Goal: Navigation & Orientation: Find specific page/section

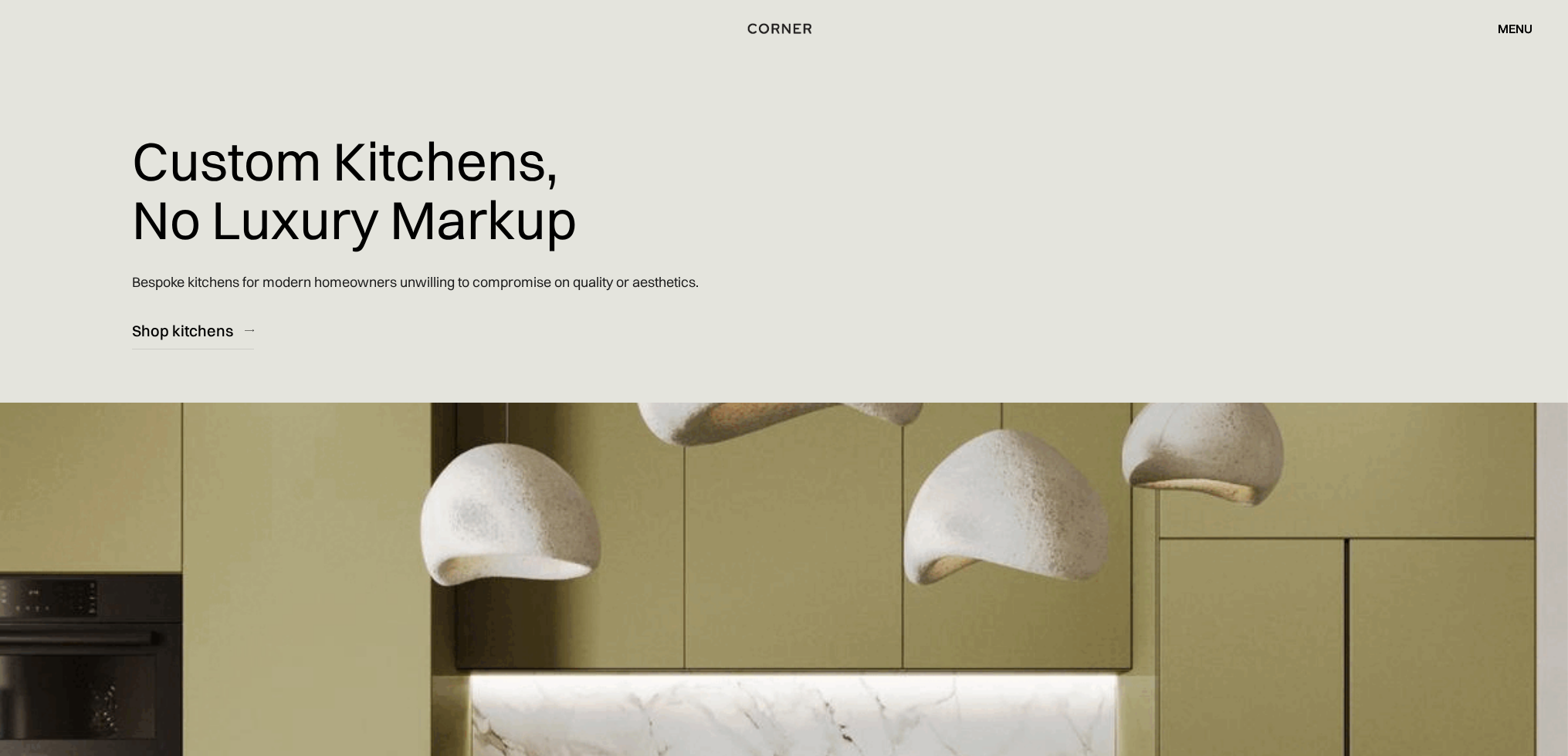
scroll to position [7513, 0]
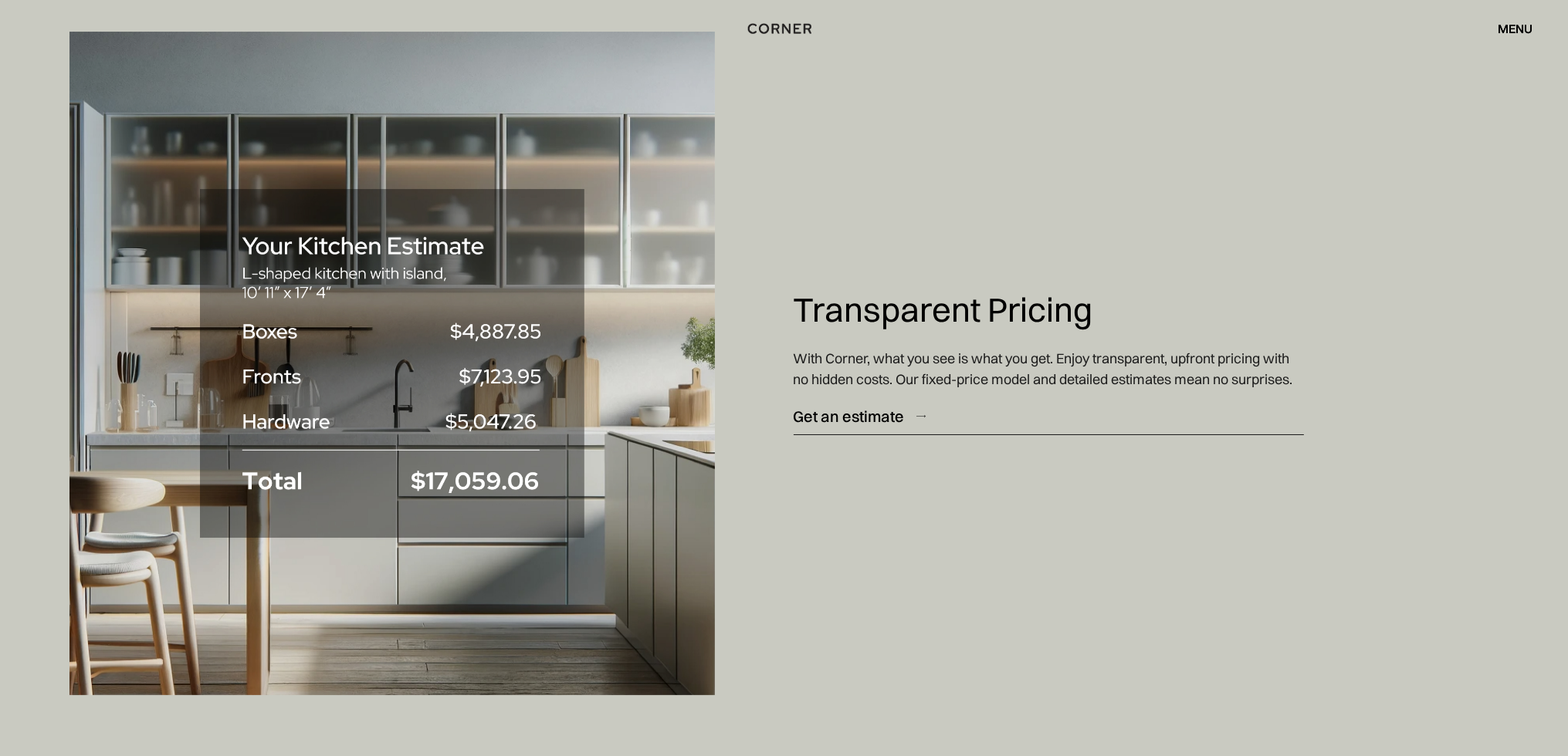
click at [859, 420] on div "Get an estimate" at bounding box center [848, 416] width 111 height 21
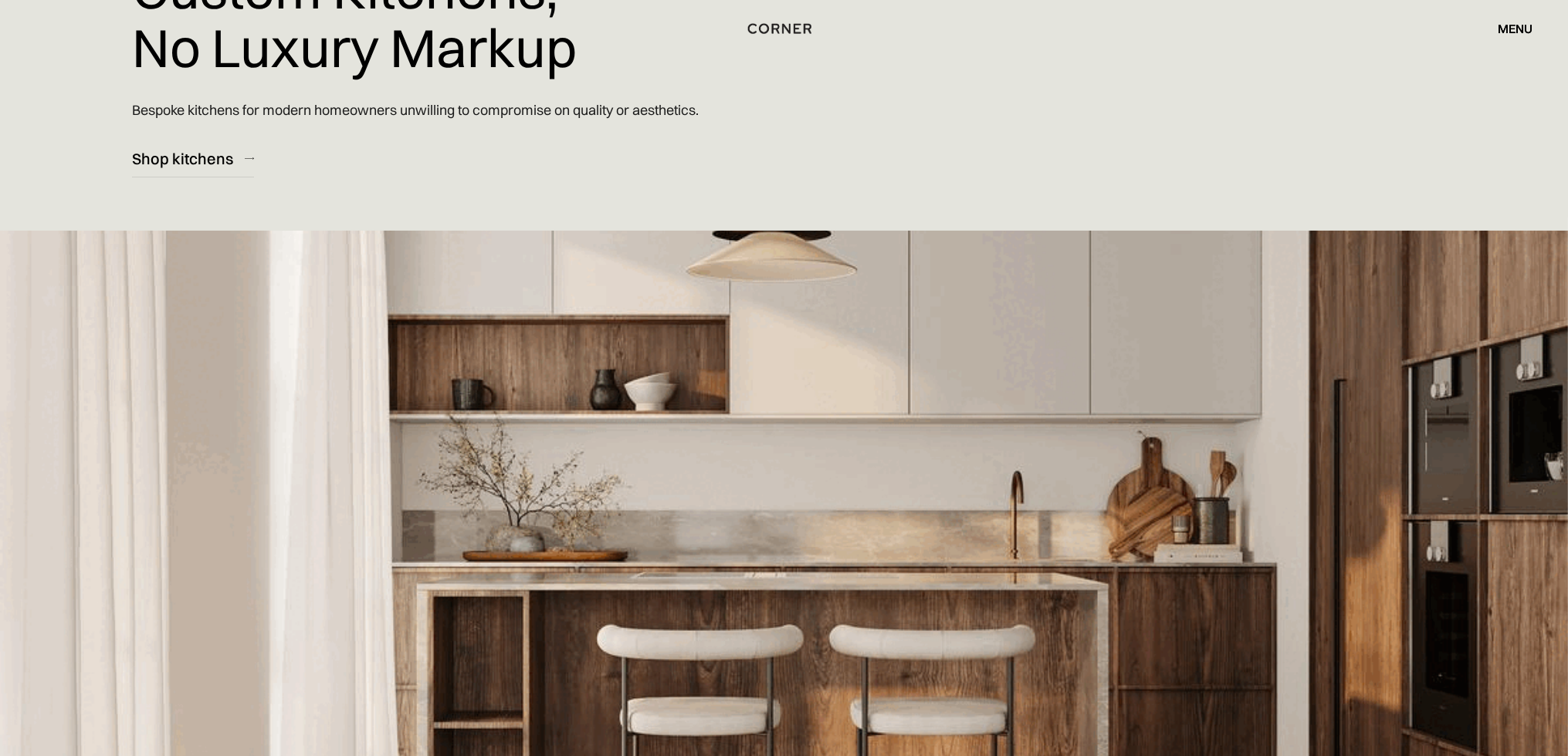
scroll to position [154, 0]
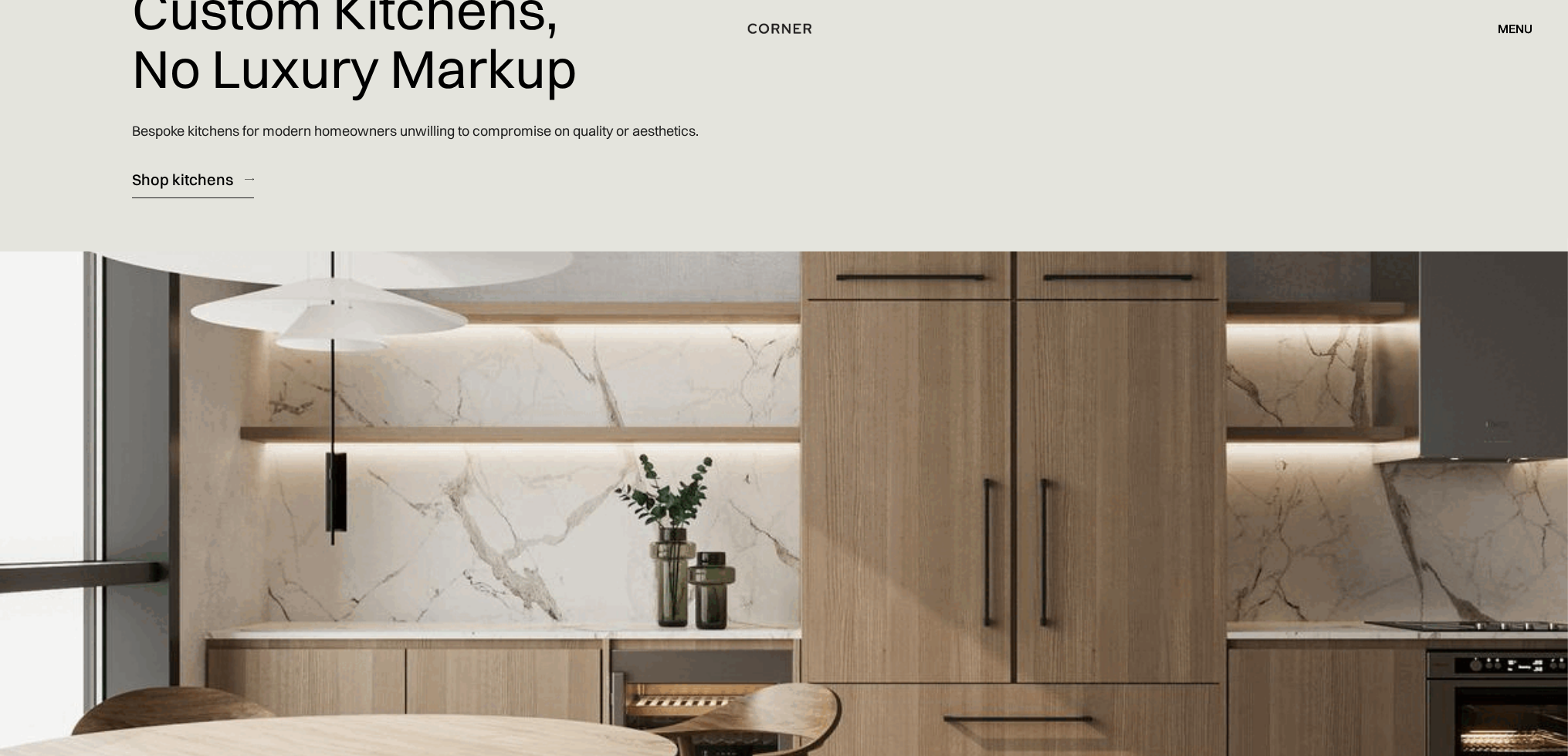
click at [226, 182] on div "Shop kitchens" at bounding box center [183, 180] width 101 height 21
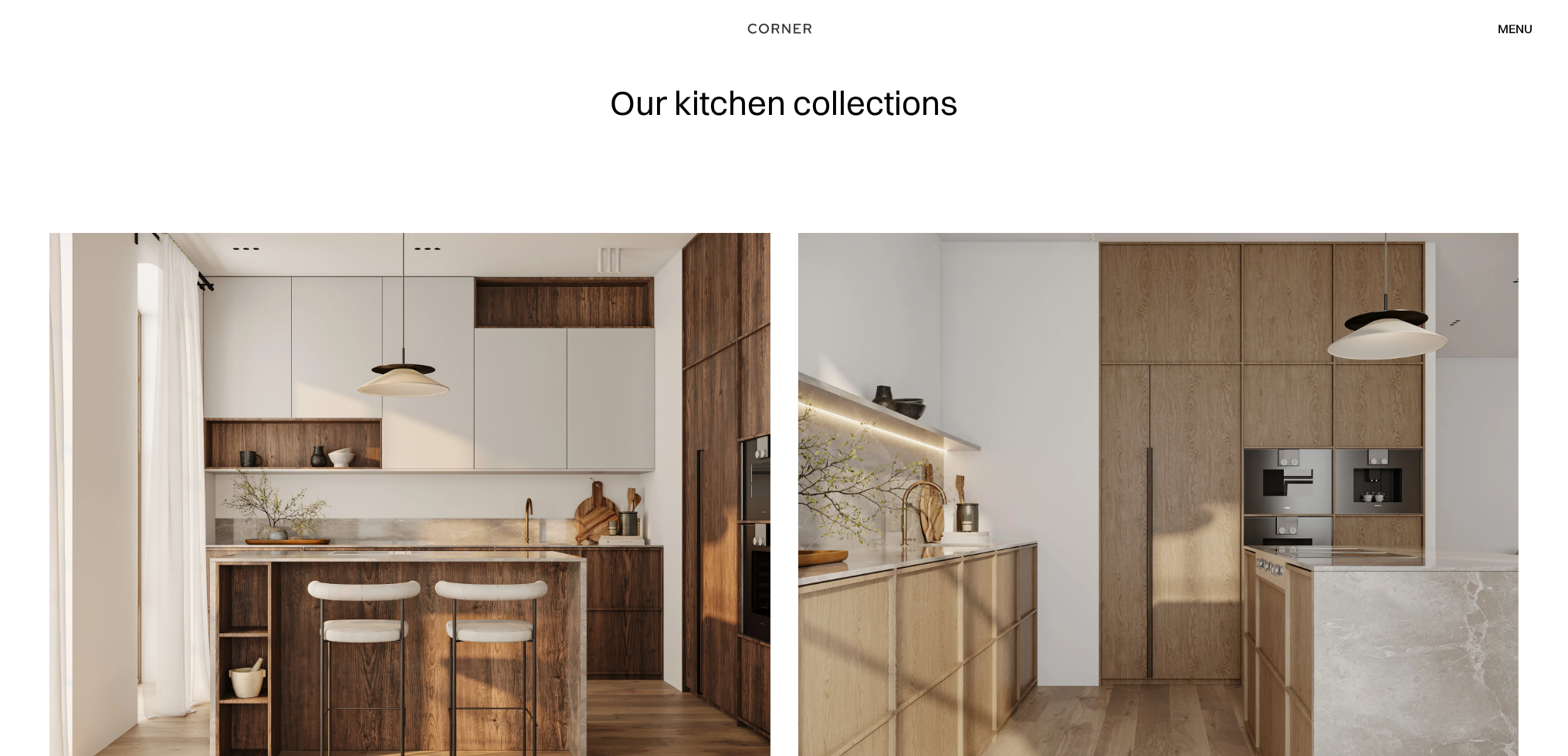
scroll to position [2, 0]
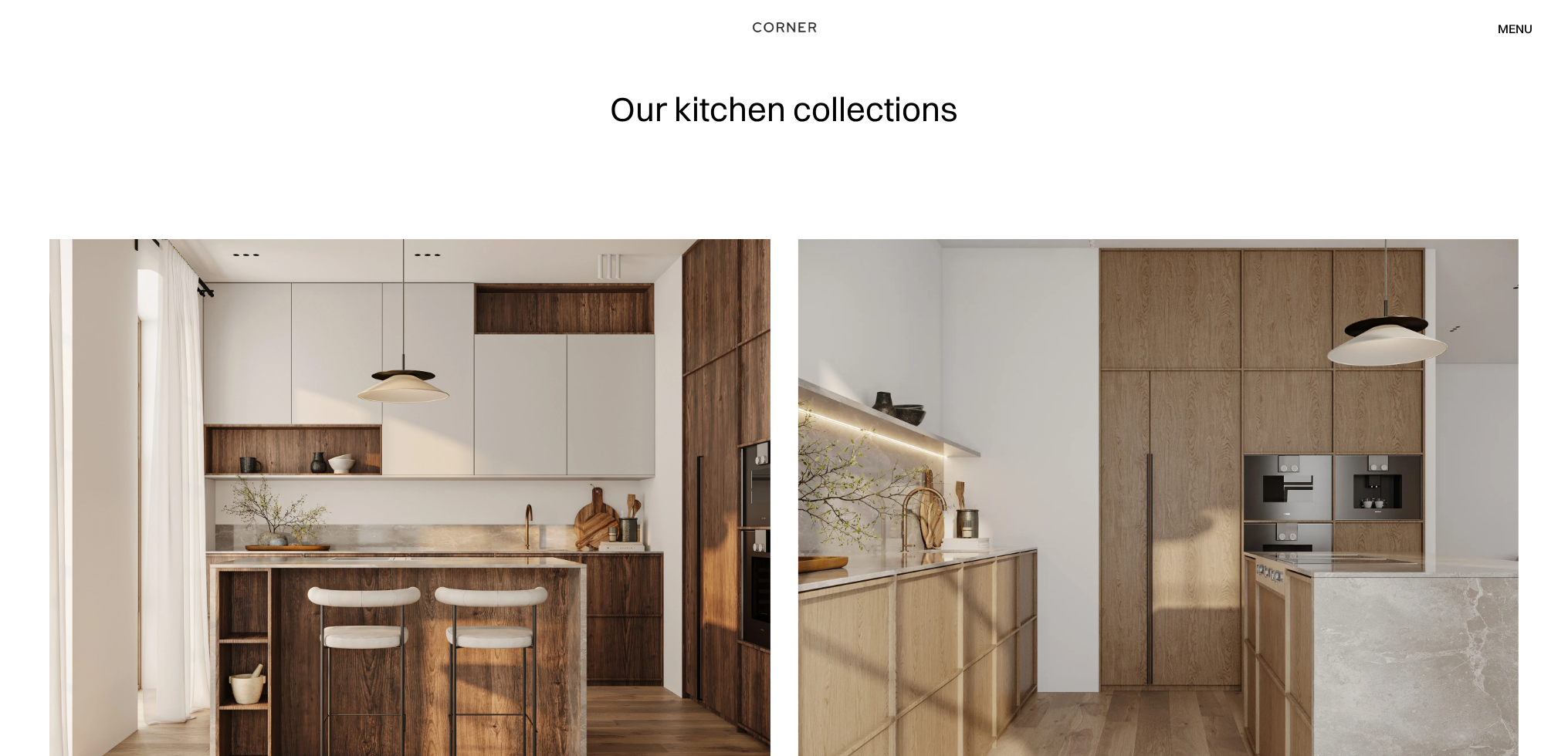
click at [791, 28] on img "home" at bounding box center [785, 27] width 64 height 20
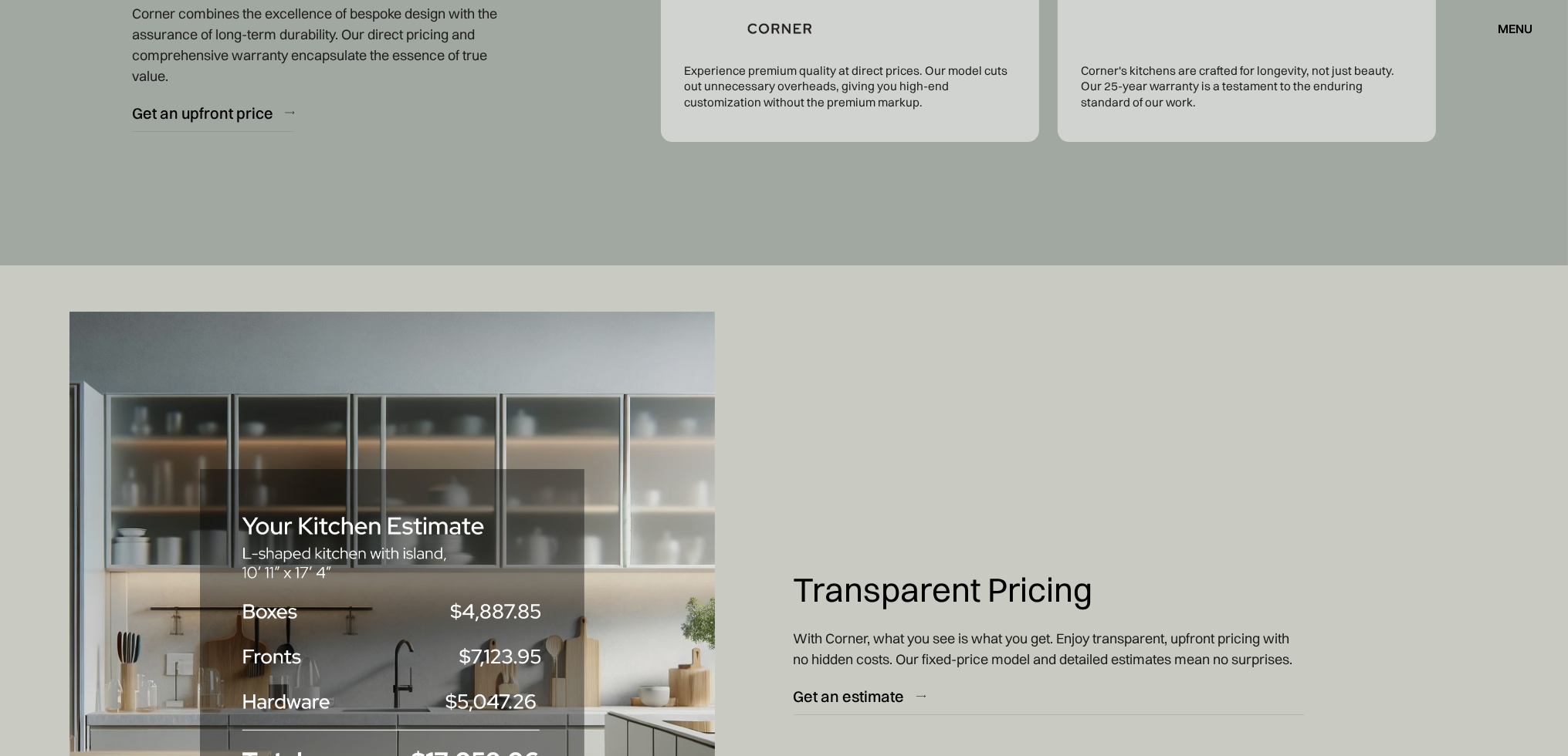
scroll to position [7236, 0]
